Goal: Find specific page/section: Find specific page/section

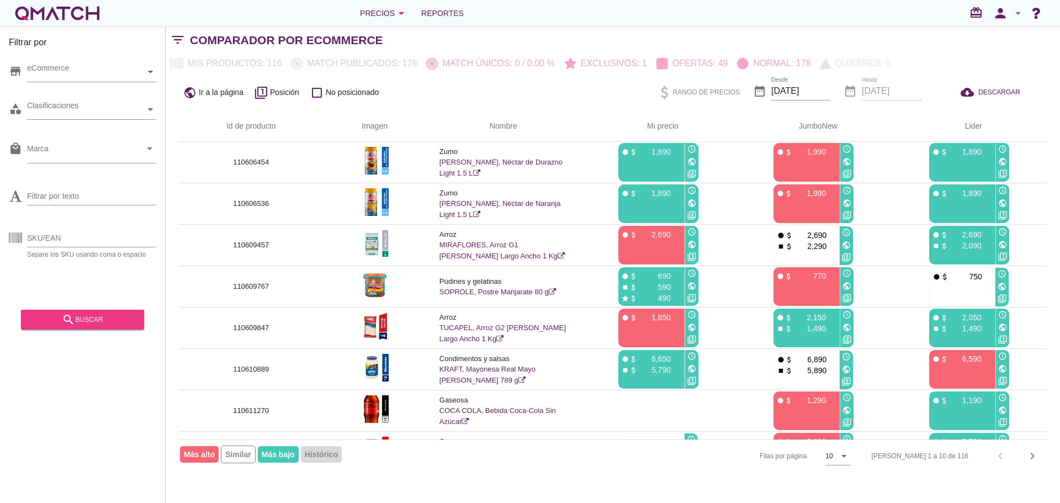
click at [111, 317] on div "search buscar" at bounding box center [82, 319] width 105 height 13
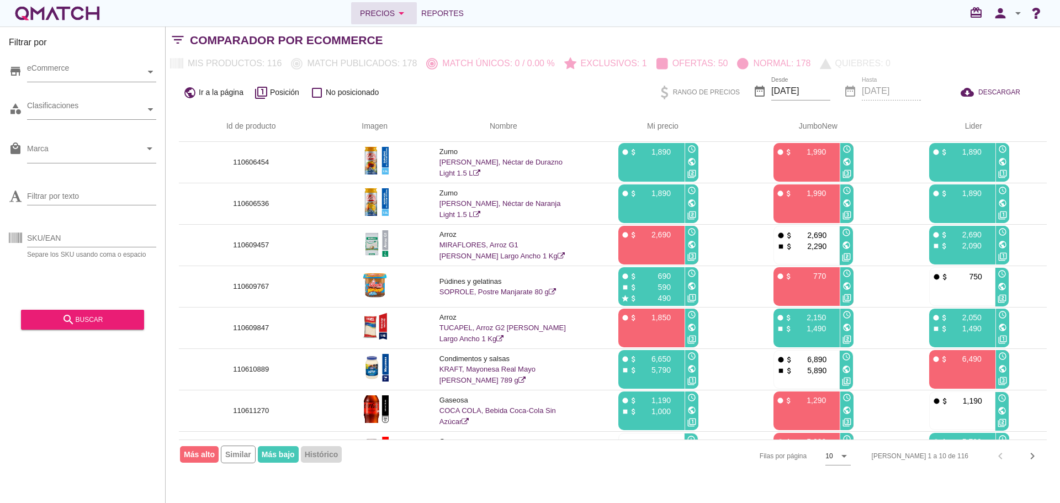
click at [392, 15] on div "Precios arrow_drop_down" at bounding box center [384, 13] width 48 height 13
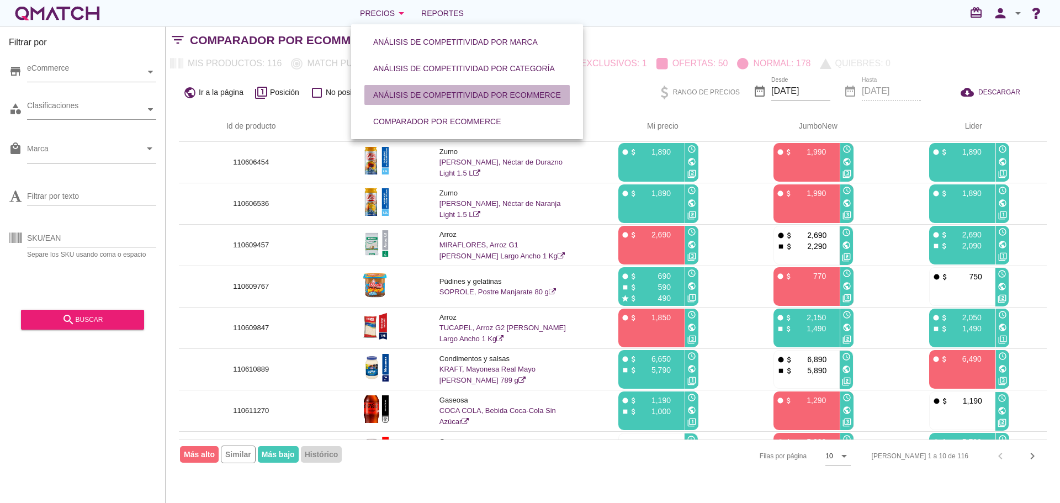
click at [433, 96] on div "Análisis de competitividad por eCommerce" at bounding box center [467, 95] width 188 height 12
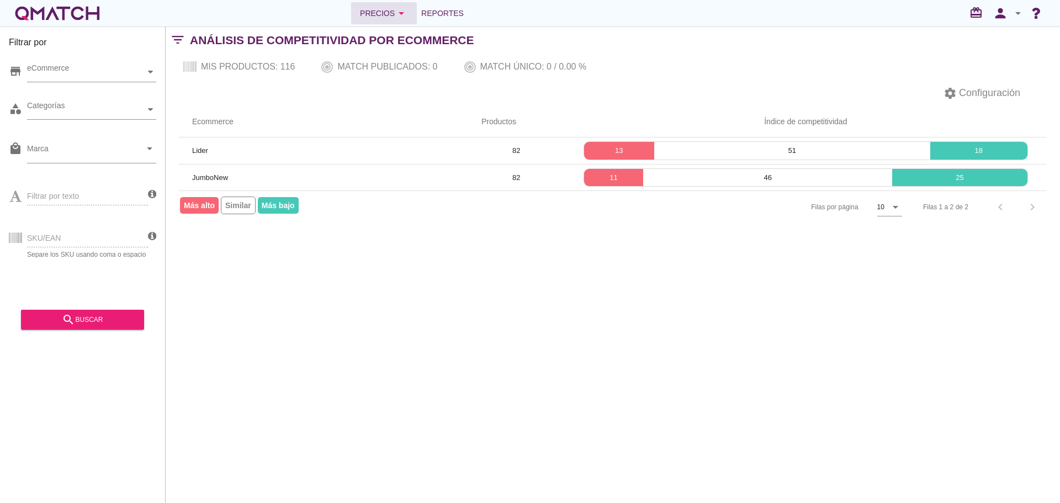
click at [387, 13] on div "Precios arrow_drop_down" at bounding box center [384, 13] width 48 height 13
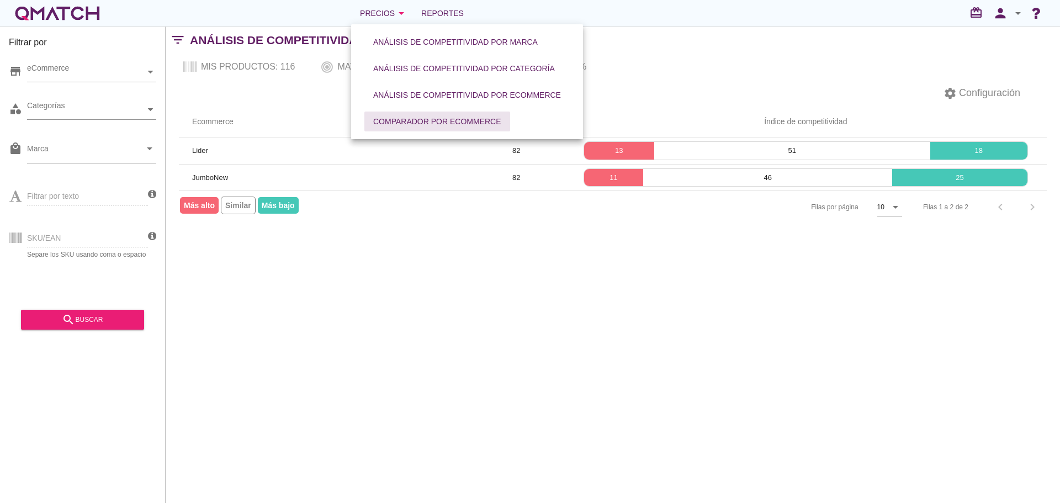
click at [414, 119] on div "Comparador por eCommerce" at bounding box center [437, 122] width 128 height 12
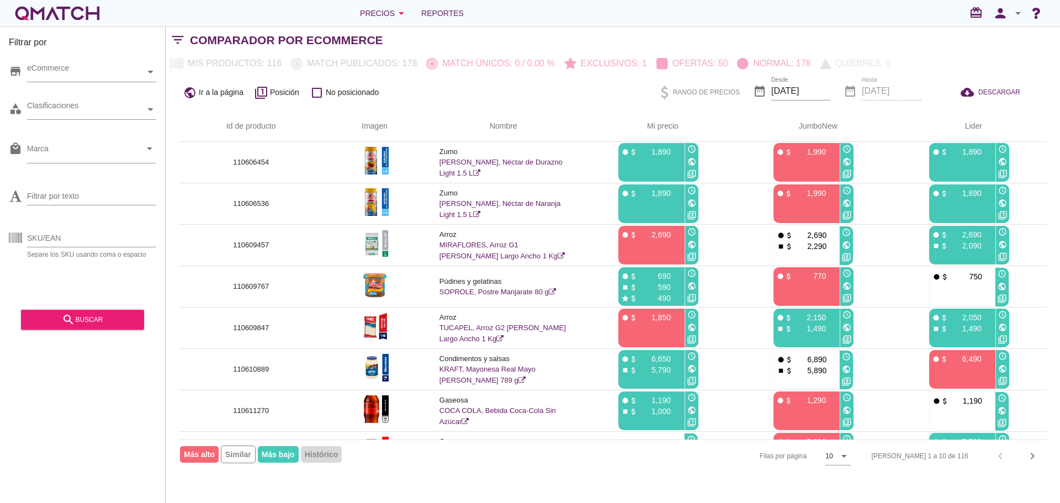
scroll to position [116, 0]
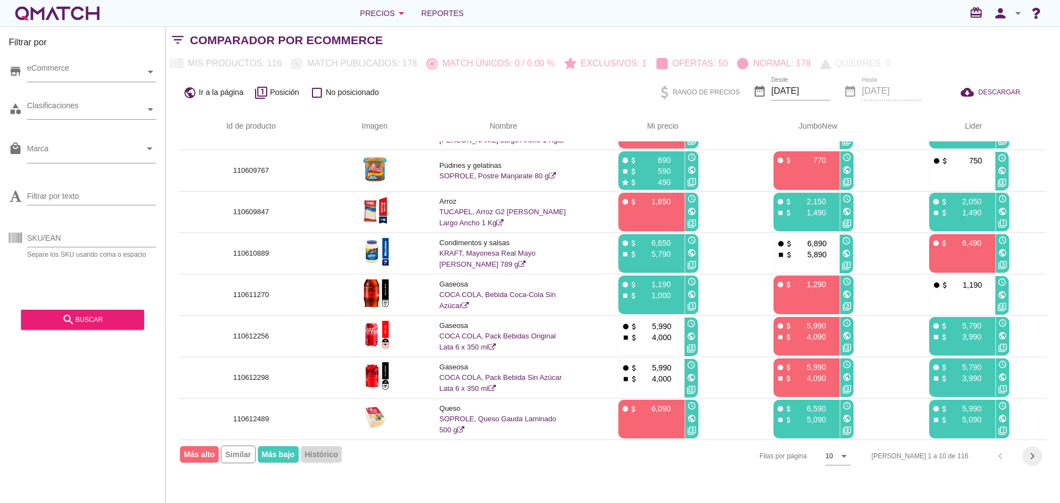
click at [1035, 454] on icon "chevron_right" at bounding box center [1031, 455] width 13 height 13
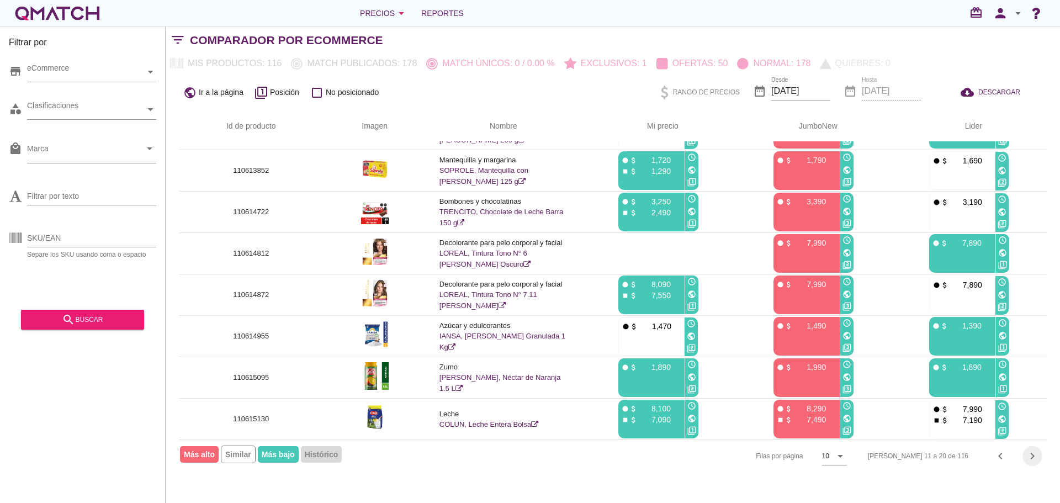
click at [1031, 455] on icon "chevron_right" at bounding box center [1031, 455] width 13 height 13
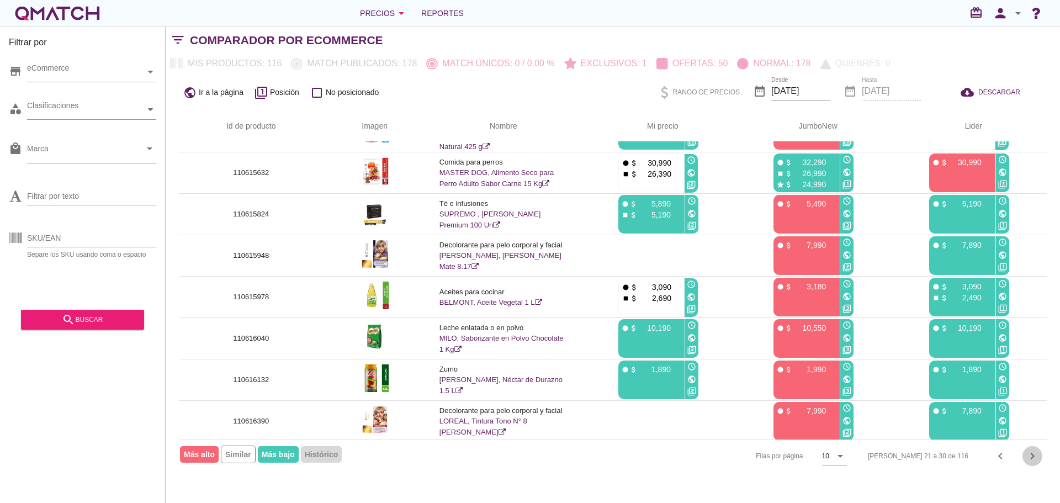
click at [1030, 460] on icon "chevron_right" at bounding box center [1031, 455] width 13 height 13
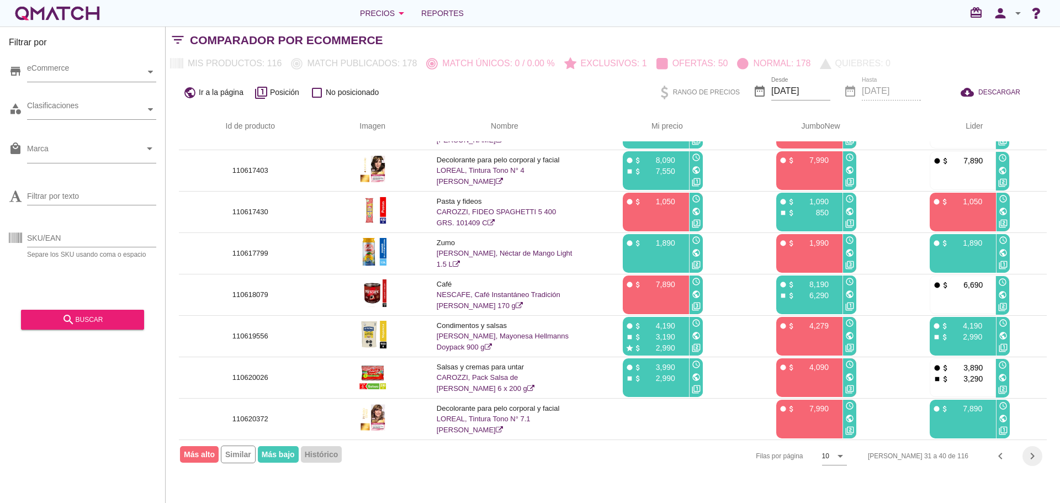
click at [1033, 458] on icon "chevron_right" at bounding box center [1031, 455] width 13 height 13
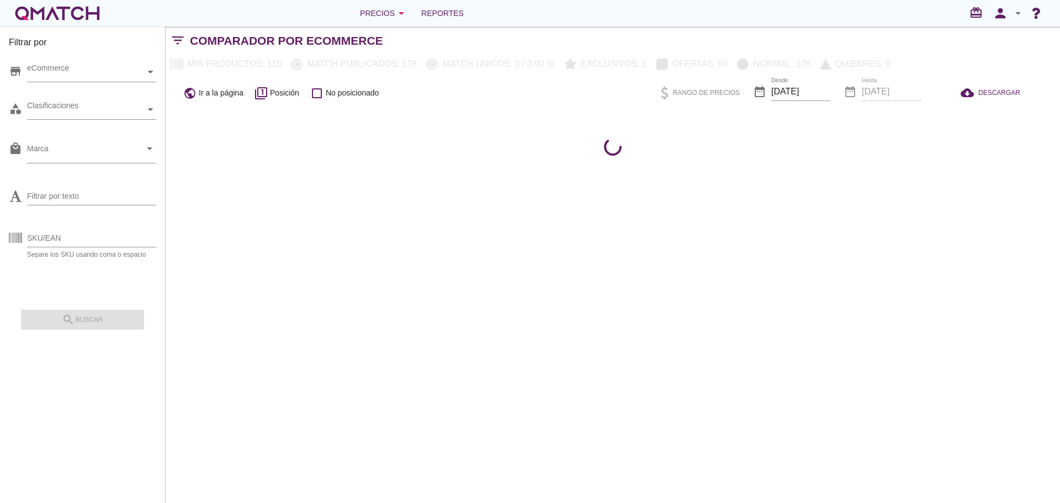
scroll to position [0, 0]
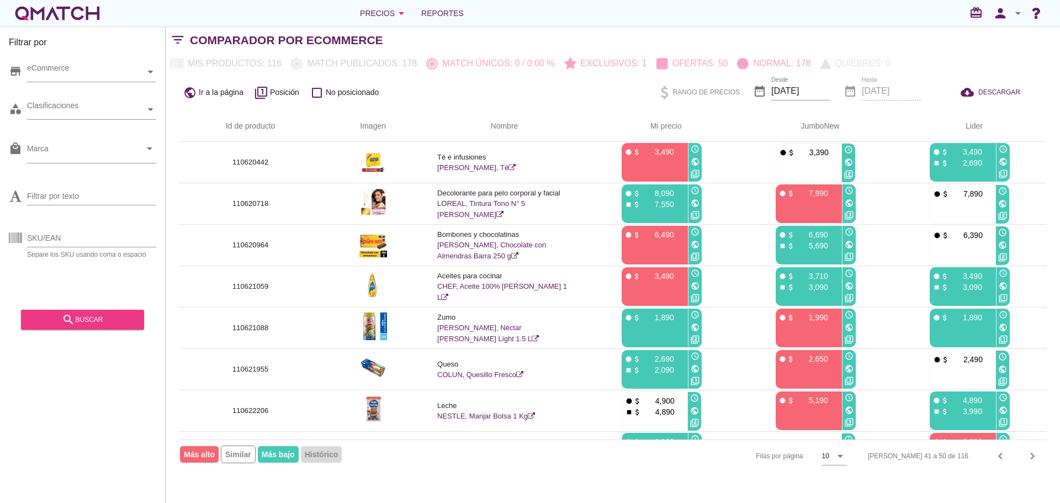
click at [89, 317] on div "search buscar" at bounding box center [82, 319] width 105 height 13
